Goal: Information Seeking & Learning: Find specific fact

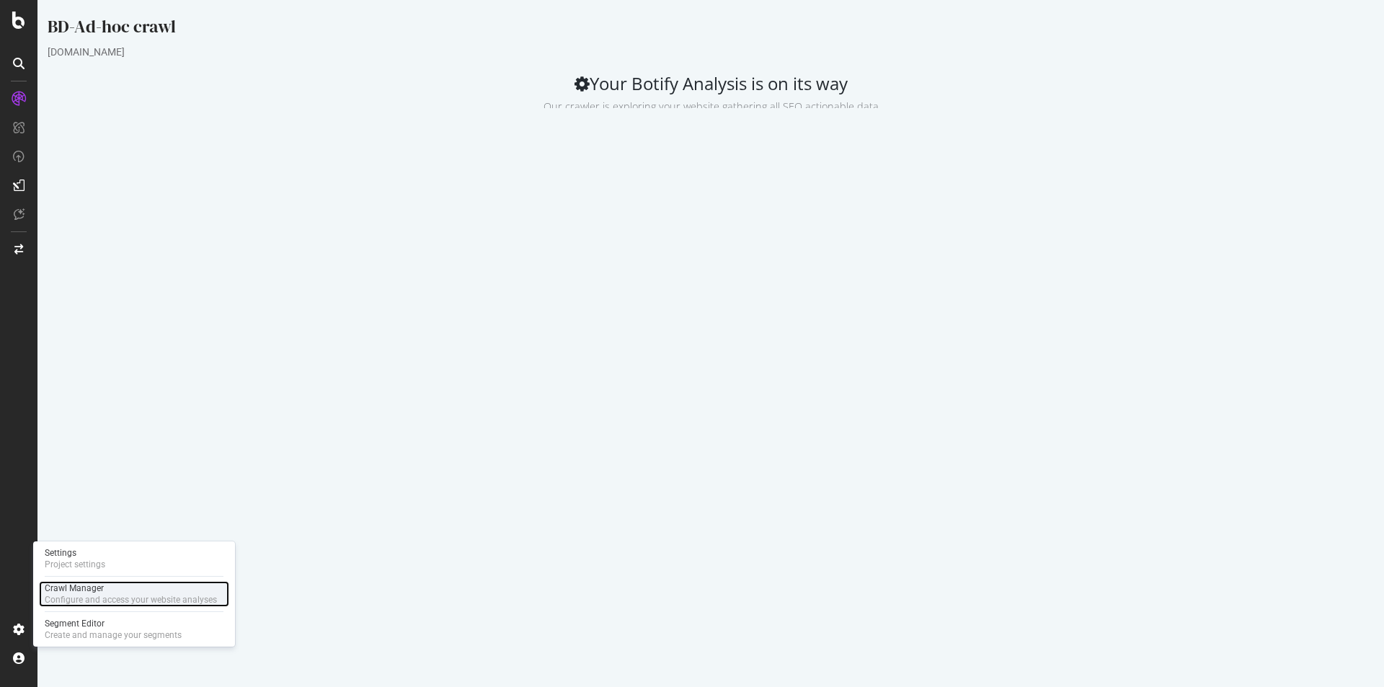
click at [102, 595] on div "Configure and access your website analyses" at bounding box center [131, 600] width 172 height 12
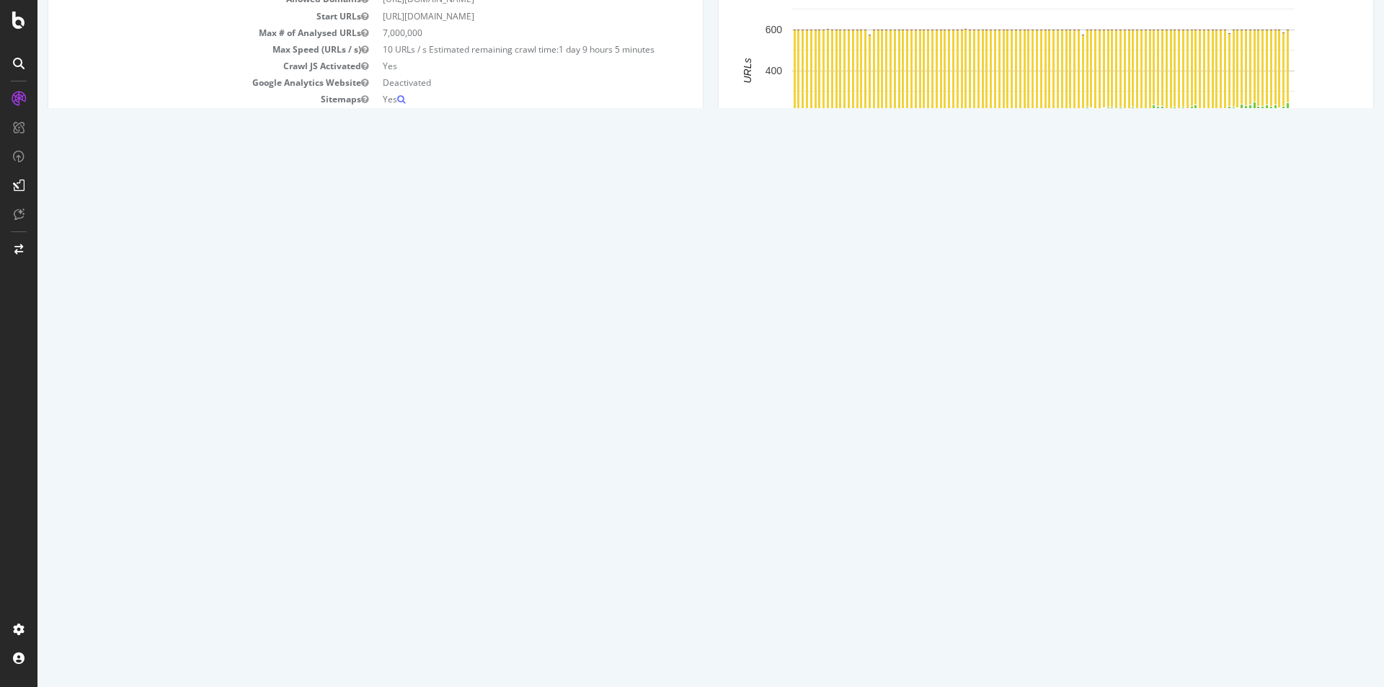
scroll to position [72, 0]
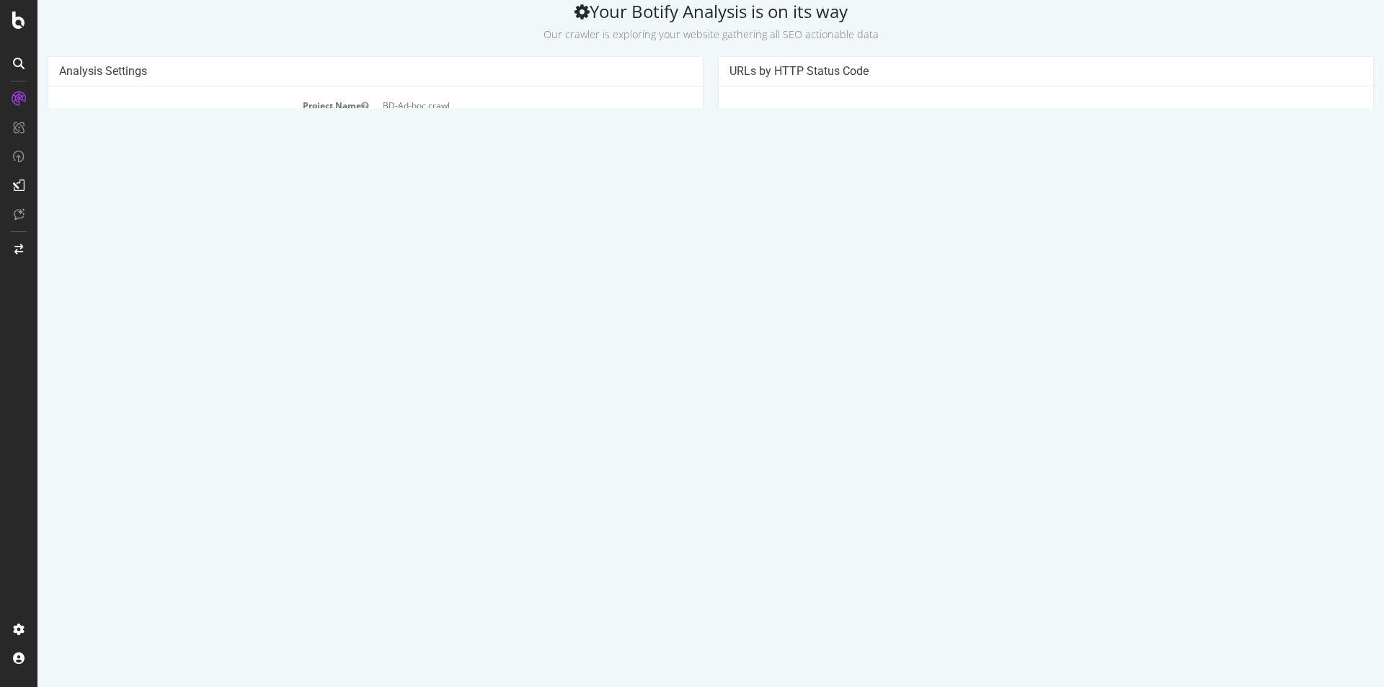
drag, startPoint x: 559, startPoint y: 171, endPoint x: 612, endPoint y: 169, distance: 52.7
click at [612, 169] on span "1 day 9 hours 5 minutes" at bounding box center [607, 173] width 96 height 12
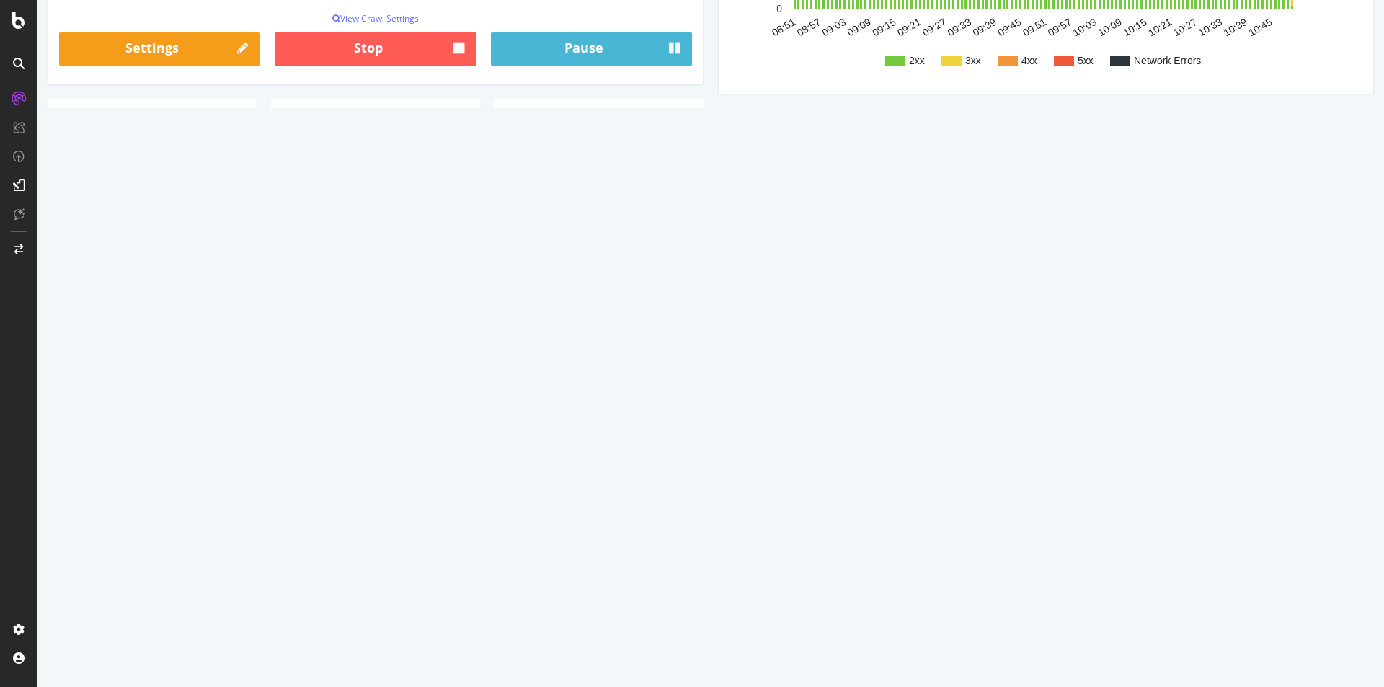
scroll to position [360, 0]
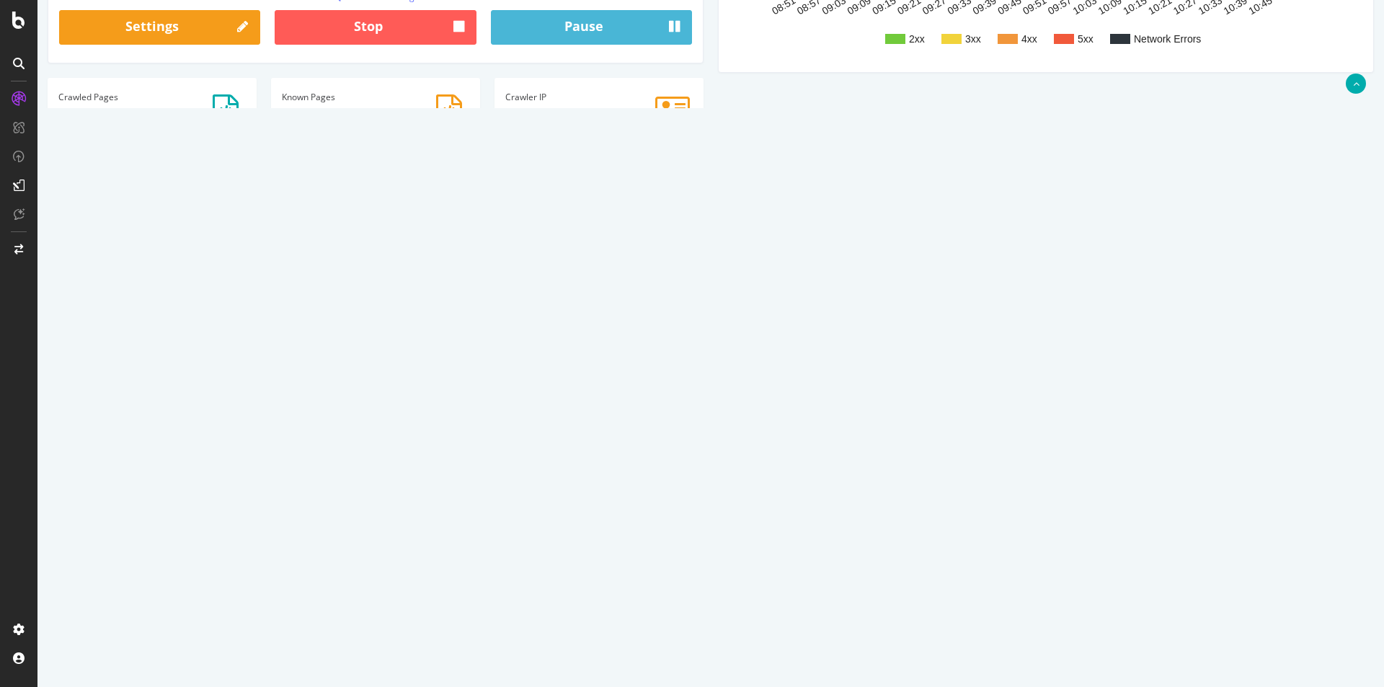
click at [744, 210] on div "Show 10 25 50 100 entries Refresh Search: Date Url HTTP Code Content Type Delay…" at bounding box center [710, 402] width 1303 height 414
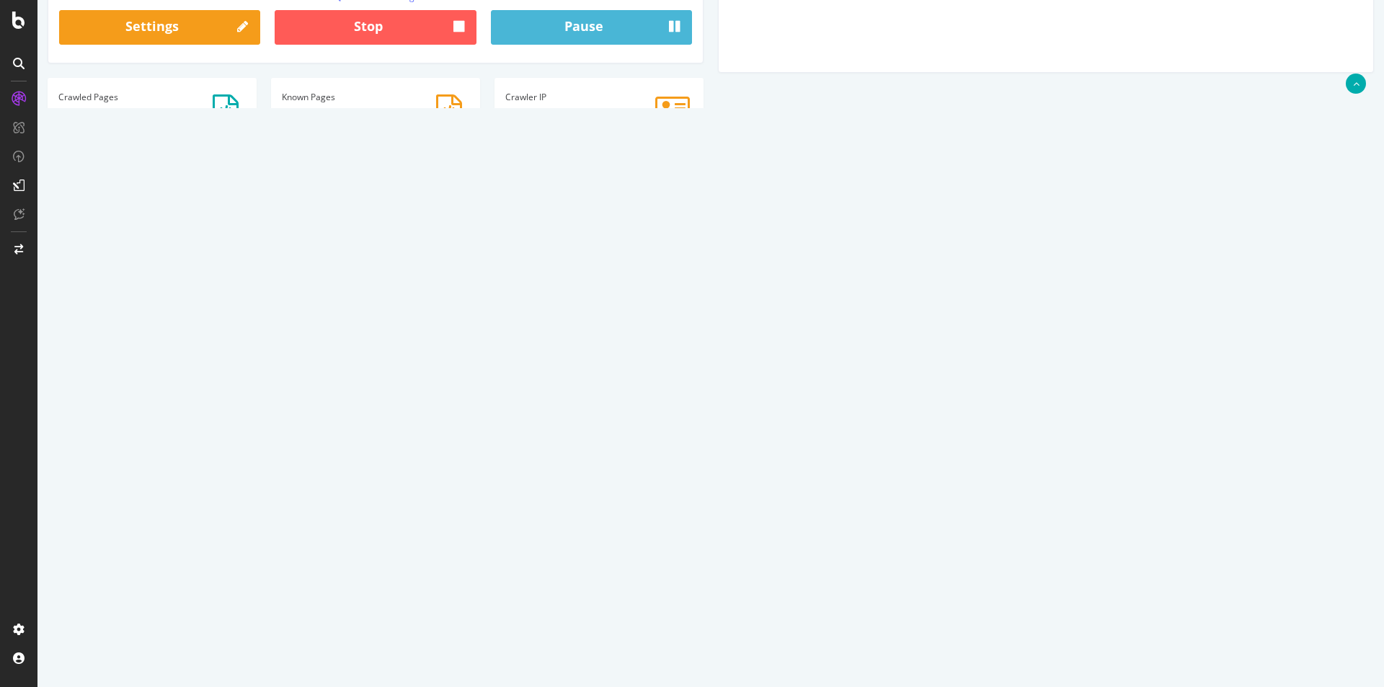
click at [1133, 209] on input "Search:" at bounding box center [1233, 207] width 260 height 25
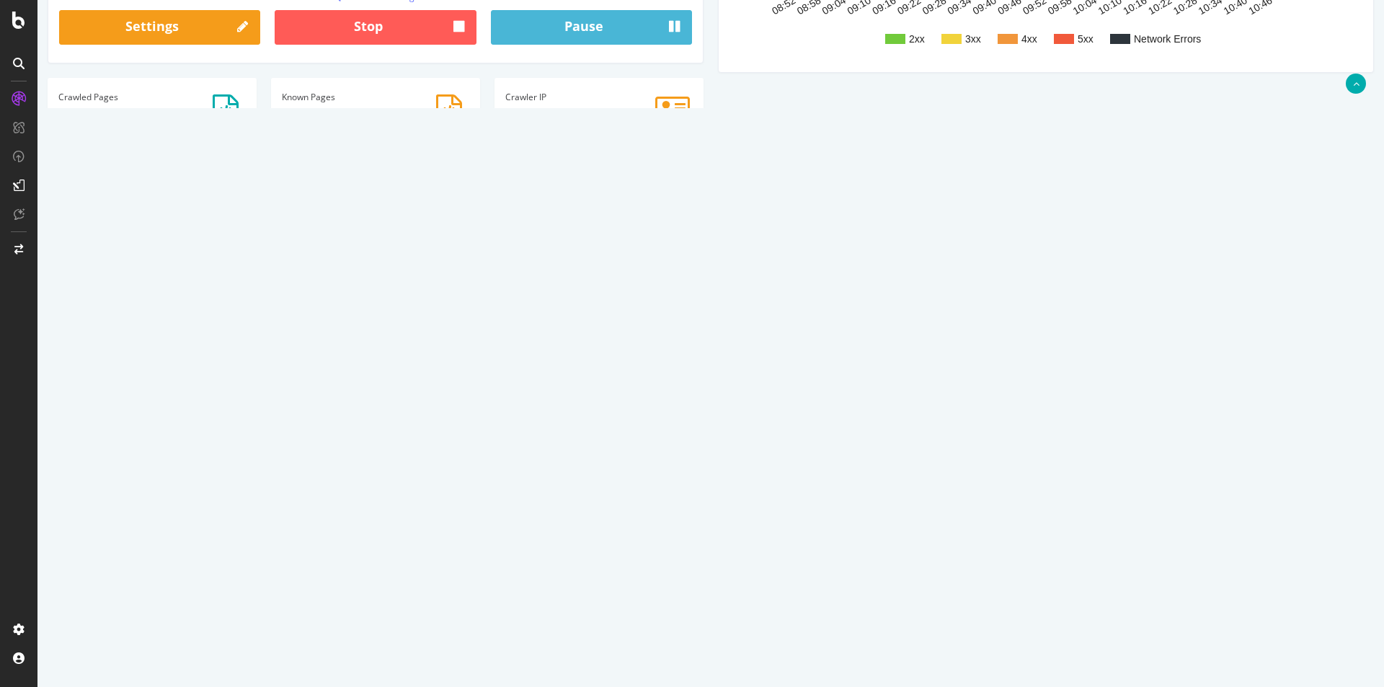
type input "301"
click at [288, 264] on link "[URL][DOMAIN_NAME]" at bounding box center [243, 264] width 92 height 12
click at [288, 262] on link "[URL][DOMAIN_NAME]" at bounding box center [243, 264] width 92 height 12
click at [288, 301] on link "[URL][DOMAIN_NAME]" at bounding box center [243, 301] width 92 height 12
click at [123, 203] on select "10 25 50 100" at bounding box center [105, 207] width 48 height 24
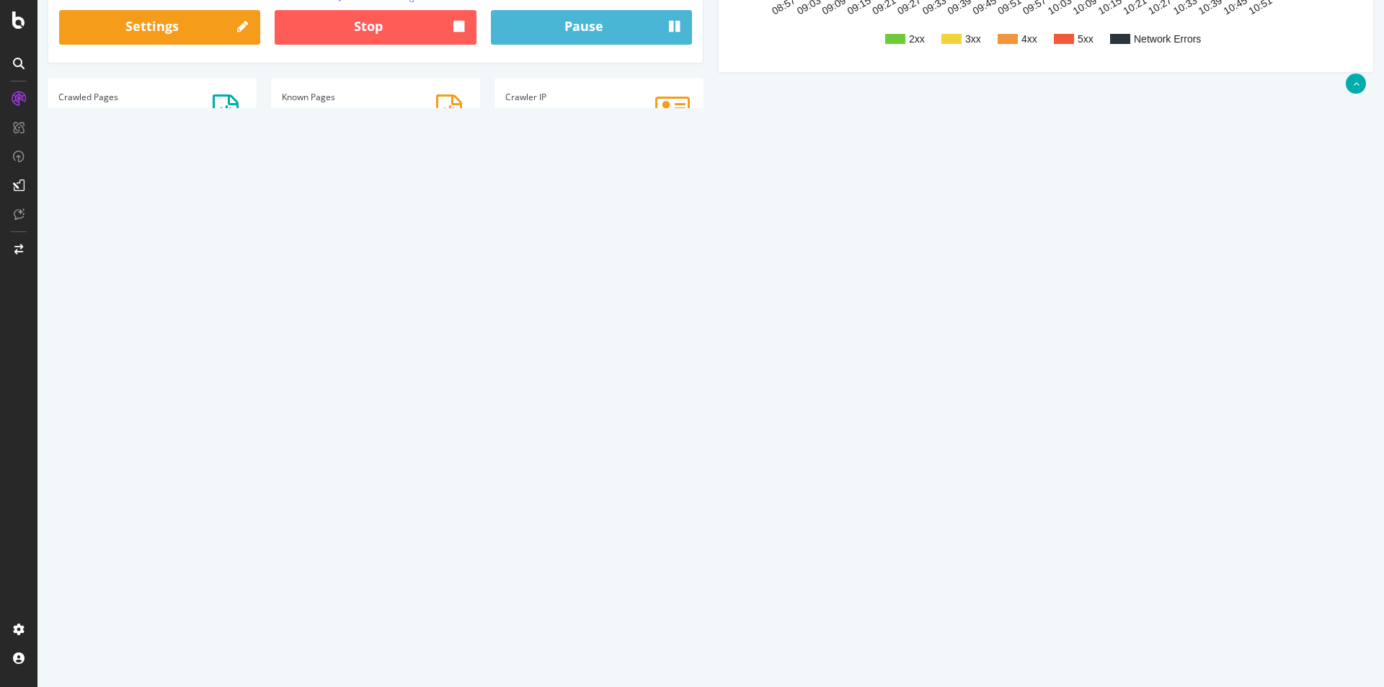
select select "100"
click at [81, 195] on select "10 25 50 100" at bounding box center [105, 207] width 48 height 24
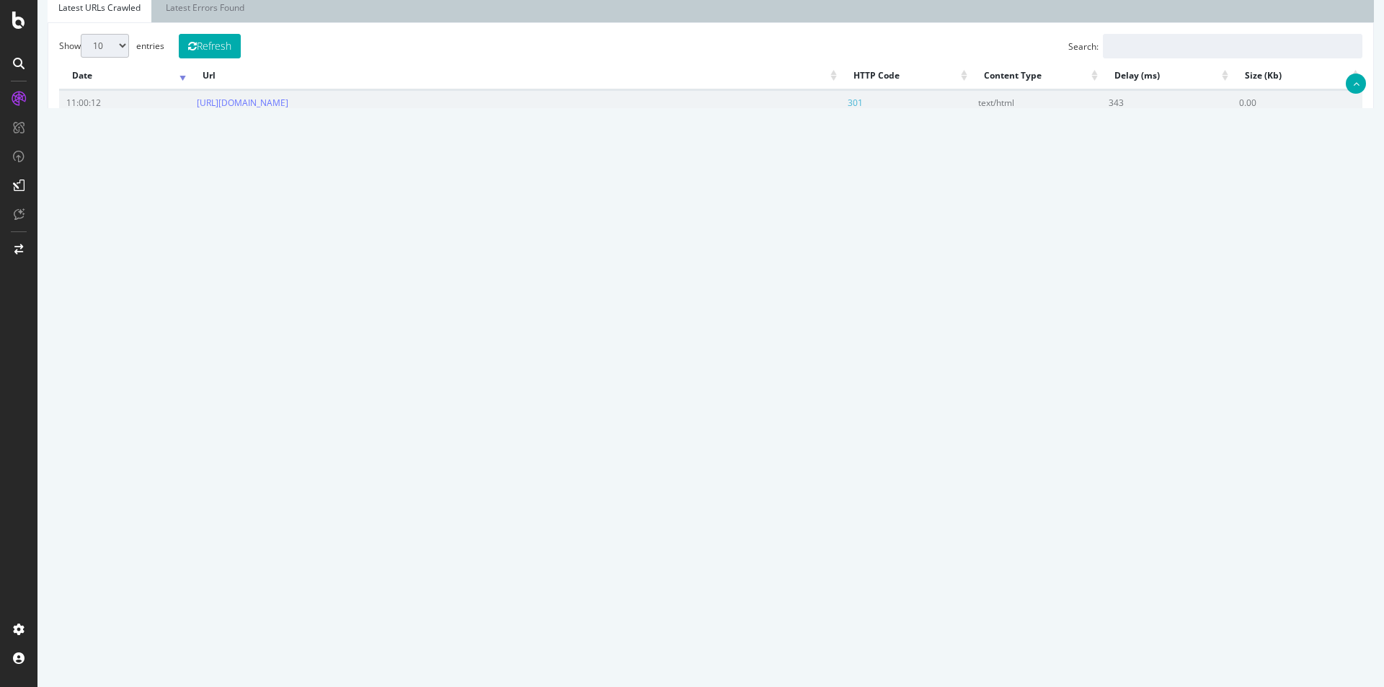
scroll to position [793, 0]
